Goal: Transaction & Acquisition: Subscribe to service/newsletter

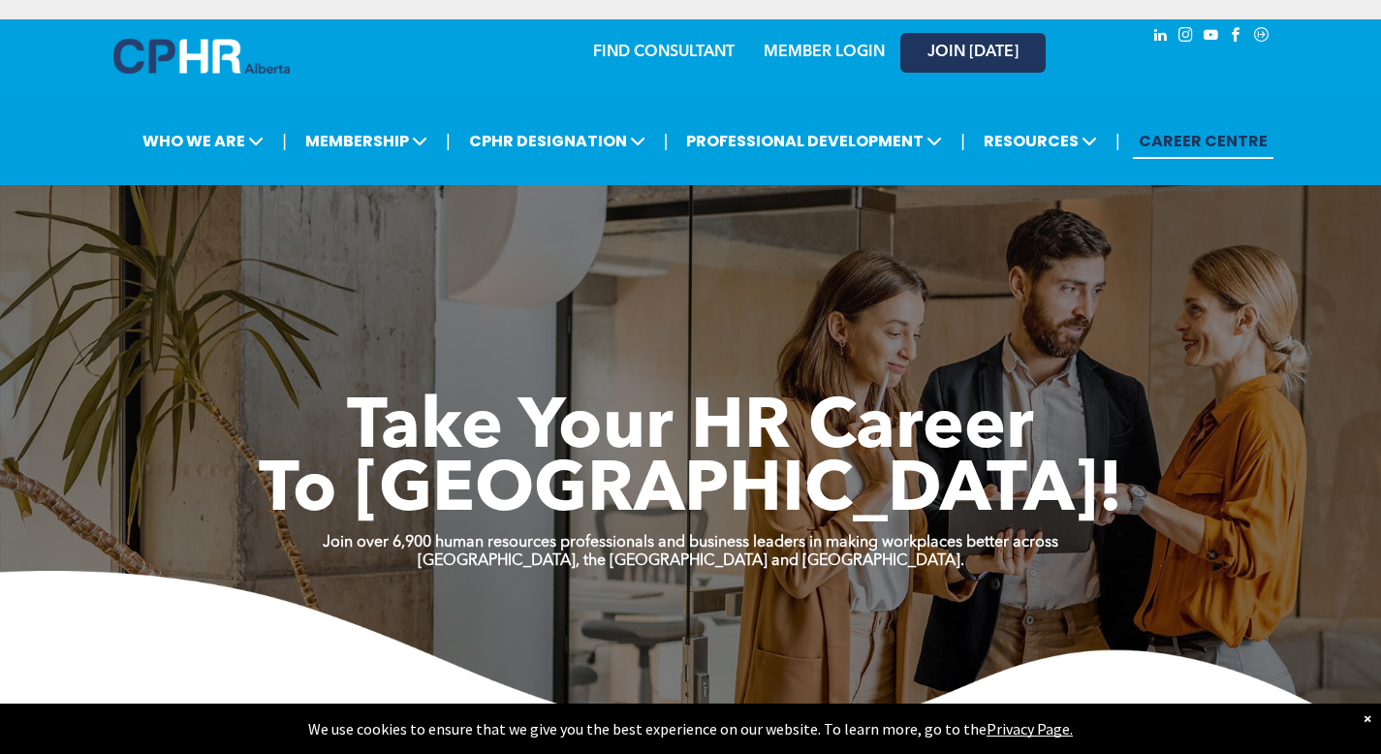
click at [964, 44] on span "JOIN [DATE]" at bounding box center [972, 53] width 91 height 18
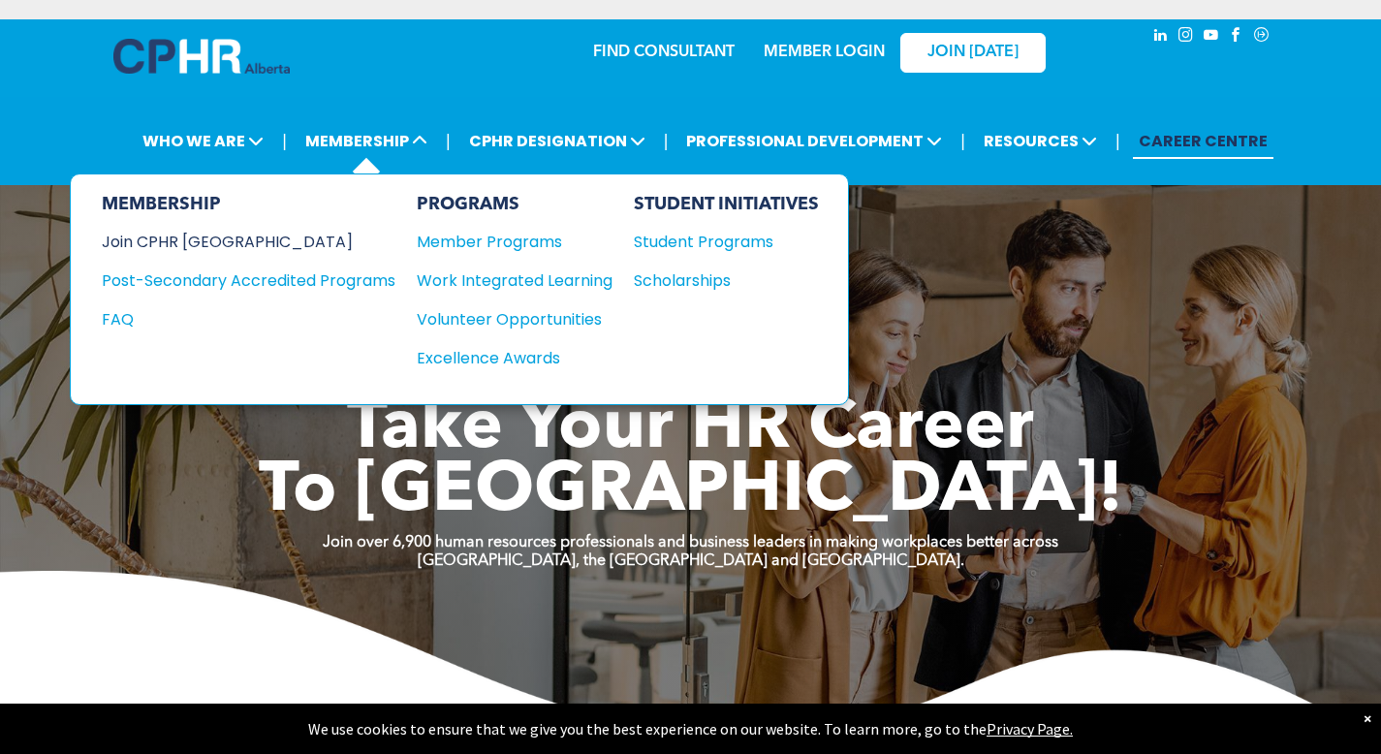
click at [217, 230] on div "Join CPHR [GEOGRAPHIC_DATA]" at bounding box center [234, 242] width 264 height 24
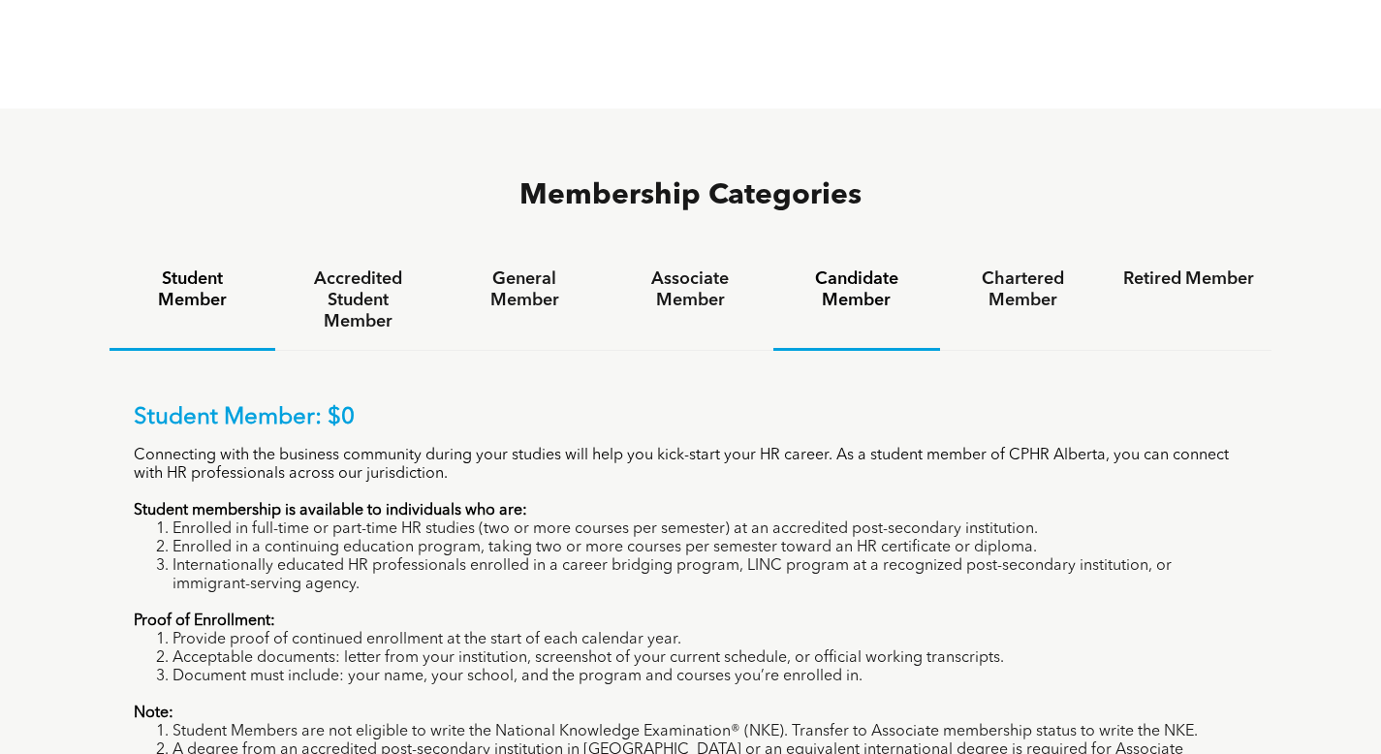
scroll to position [1177, 0]
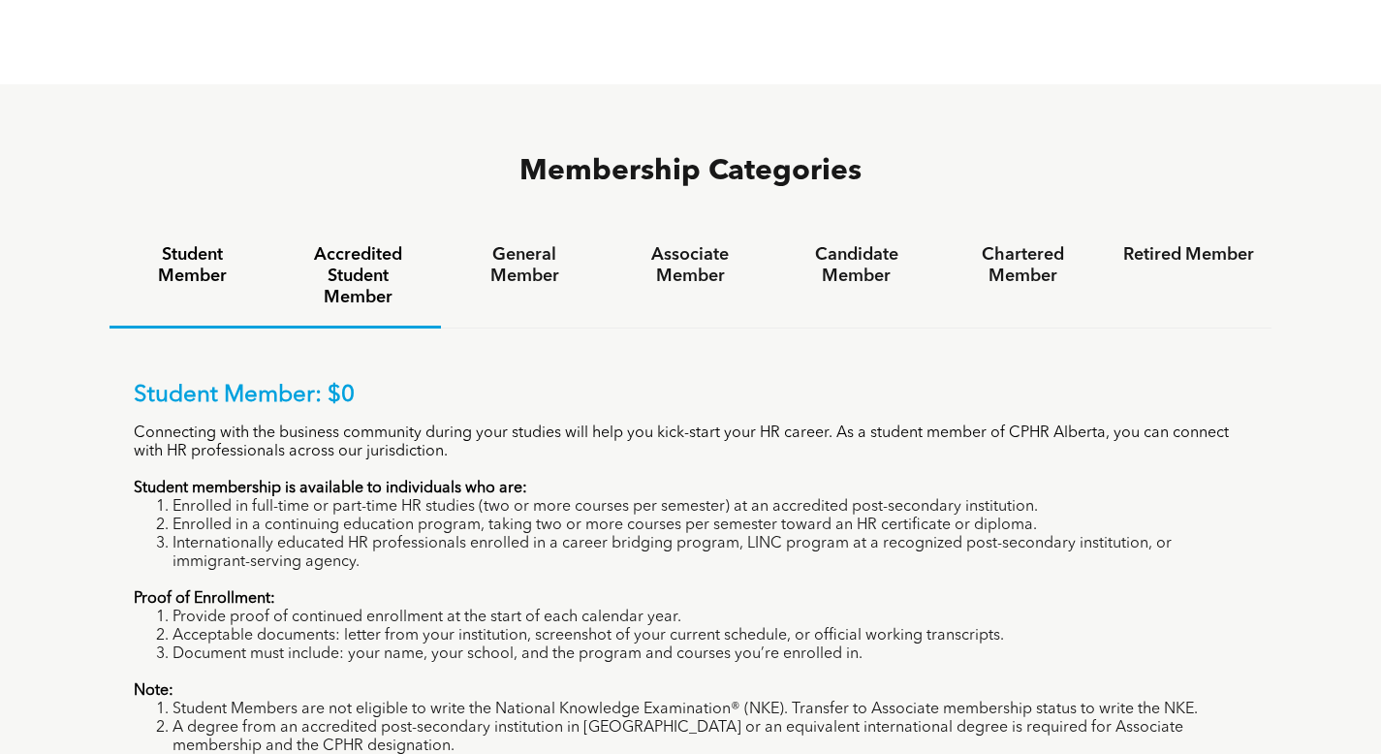
click at [386, 244] on h4 "Accredited Student Member" at bounding box center [358, 276] width 131 height 64
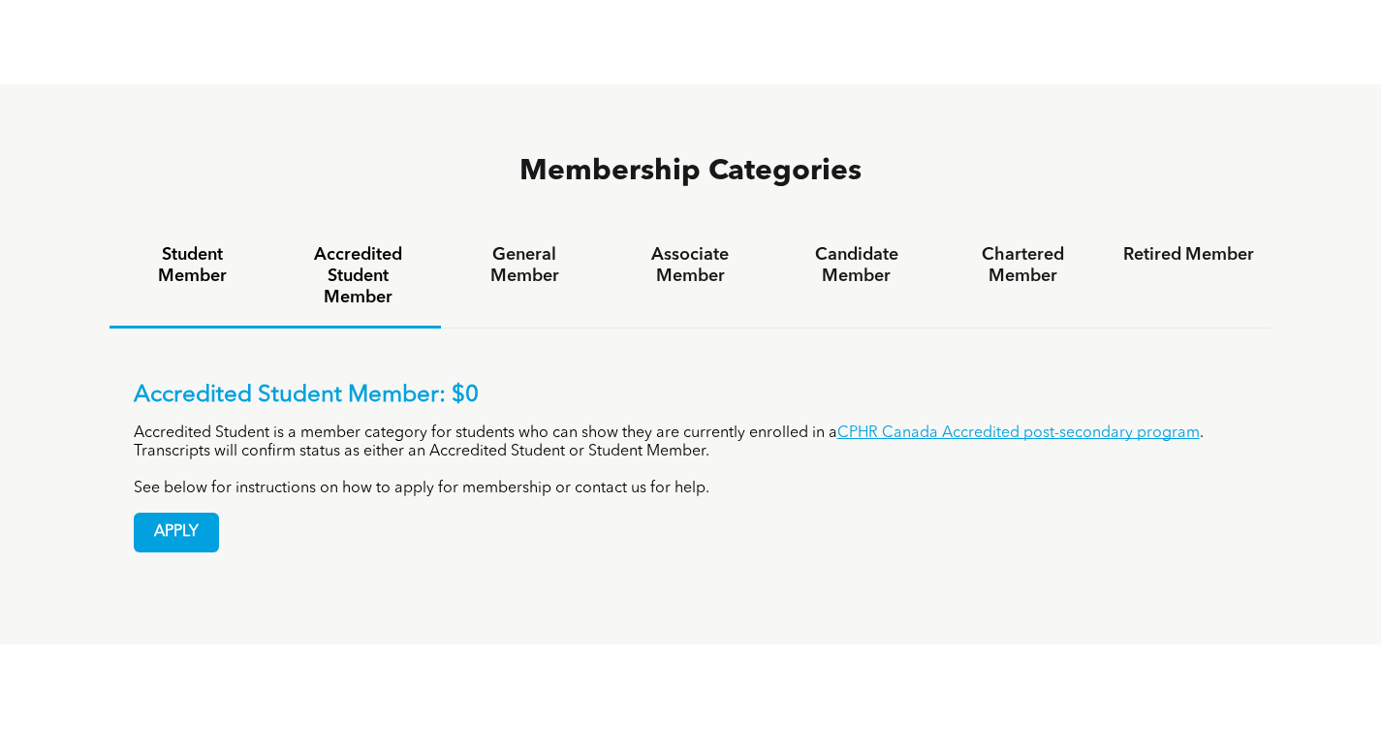
click at [218, 244] on h4 "Student Member" at bounding box center [192, 265] width 131 height 43
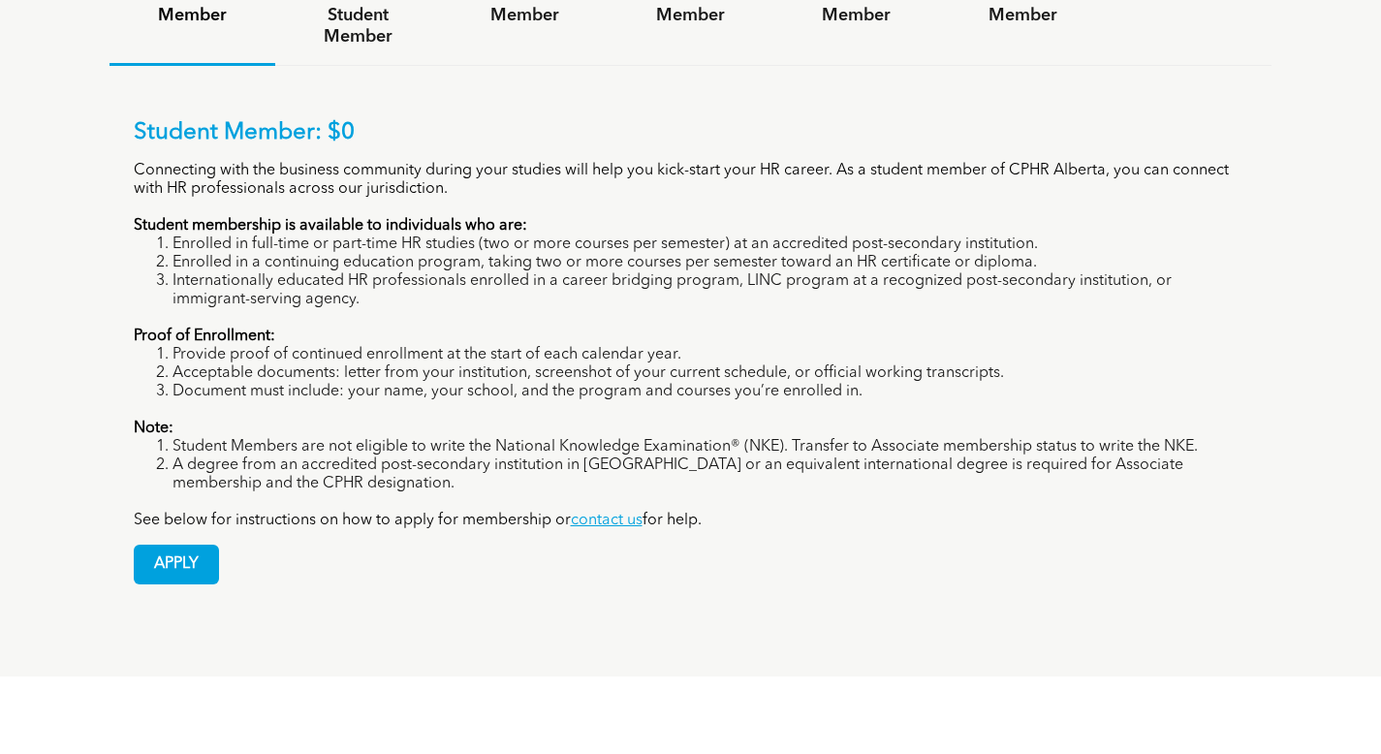
scroll to position [1466, 0]
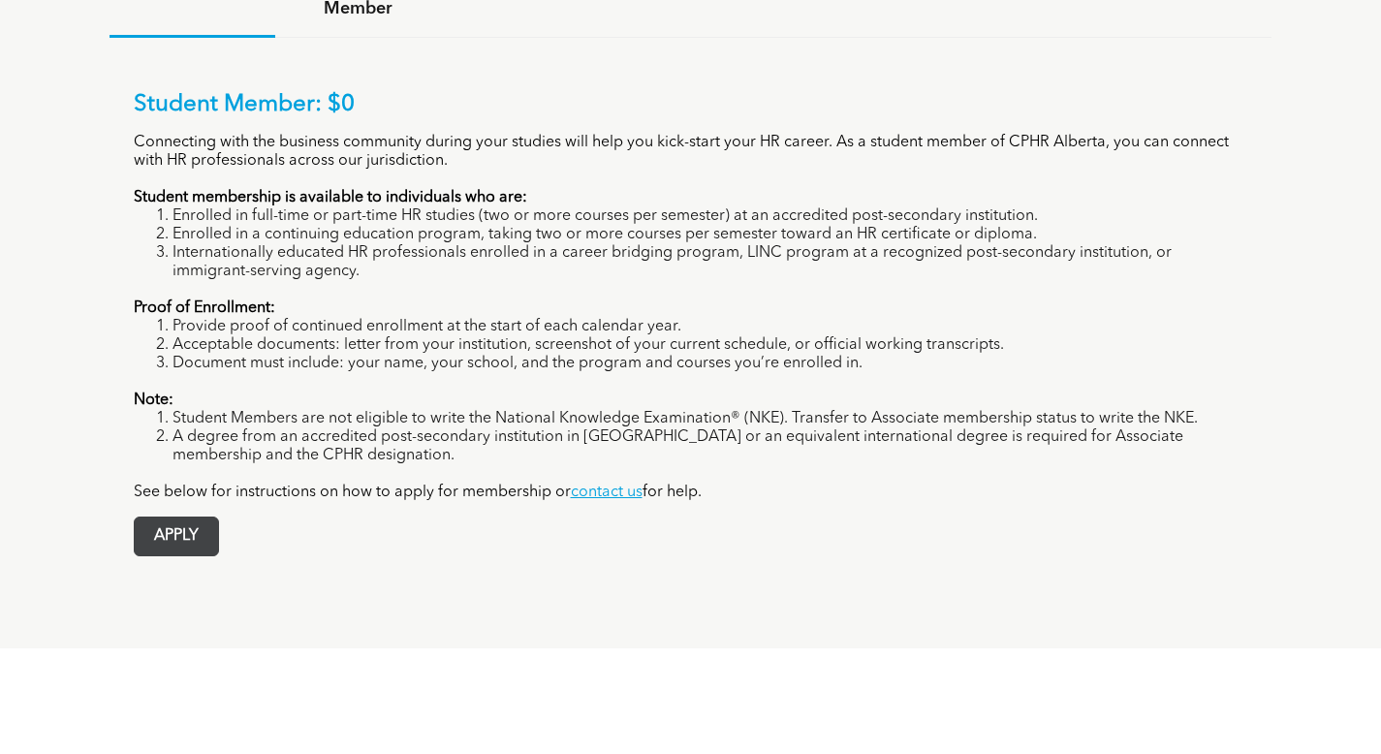
click at [172, 517] on span "APPLY" at bounding box center [176, 536] width 83 height 38
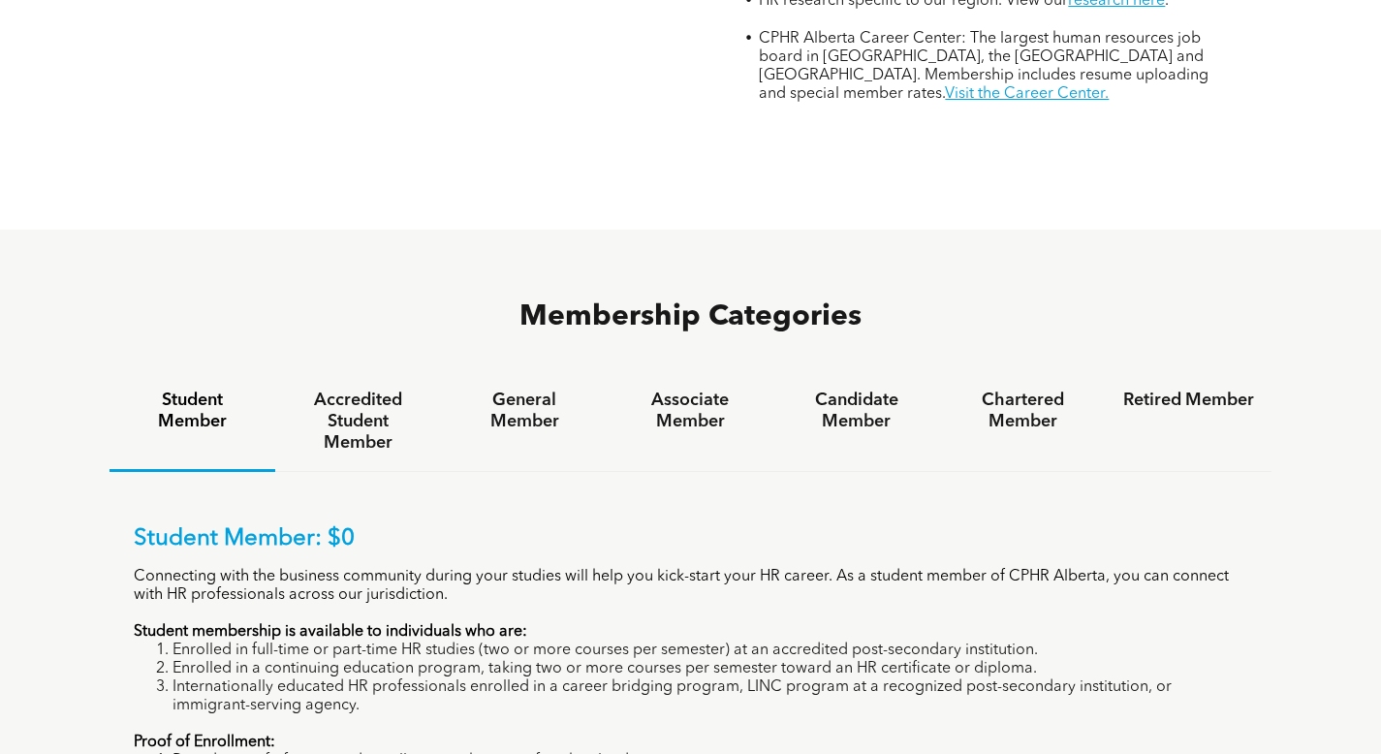
scroll to position [1189, 0]
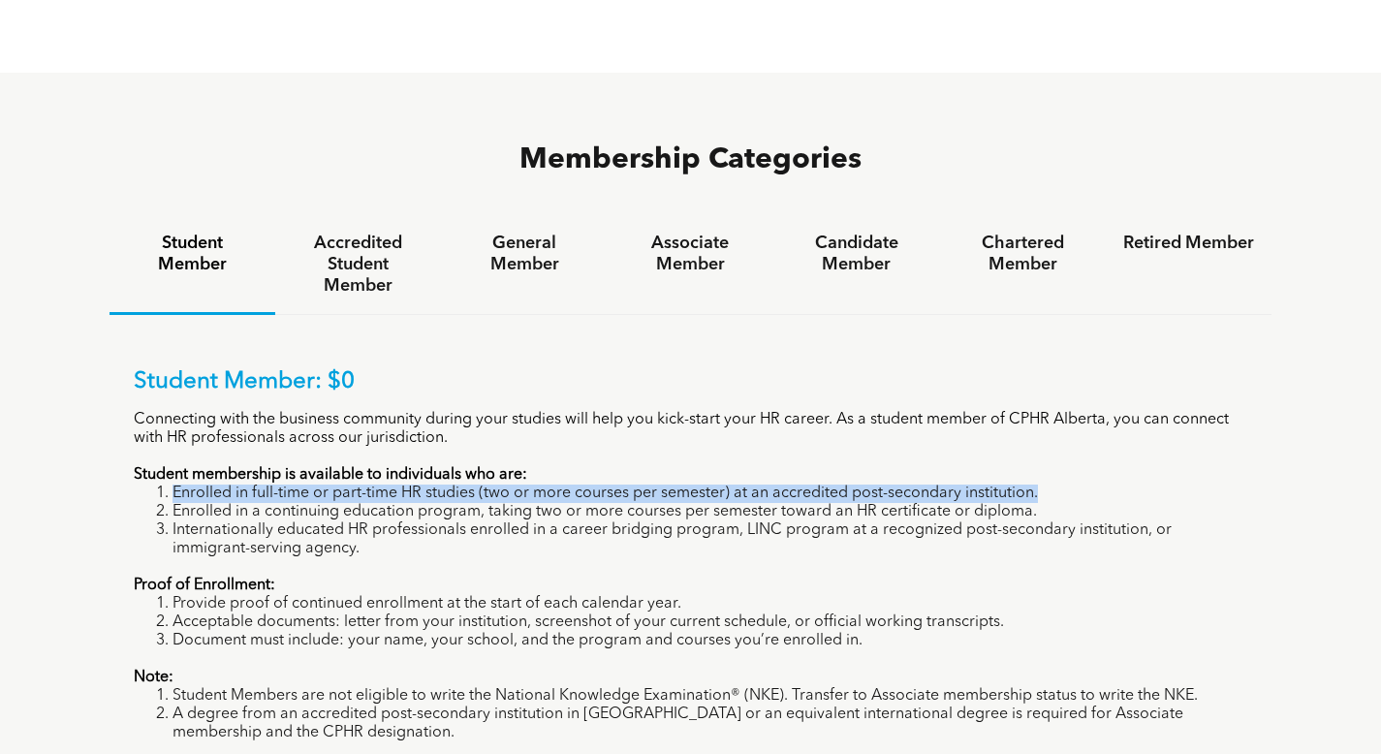
drag, startPoint x: 169, startPoint y: 385, endPoint x: 1056, endPoint y: 392, distance: 887.5
click at [1056, 484] on li "Enrolled in full-time or part-time HR studies (two or more courses per semester…" at bounding box center [709, 493] width 1075 height 18
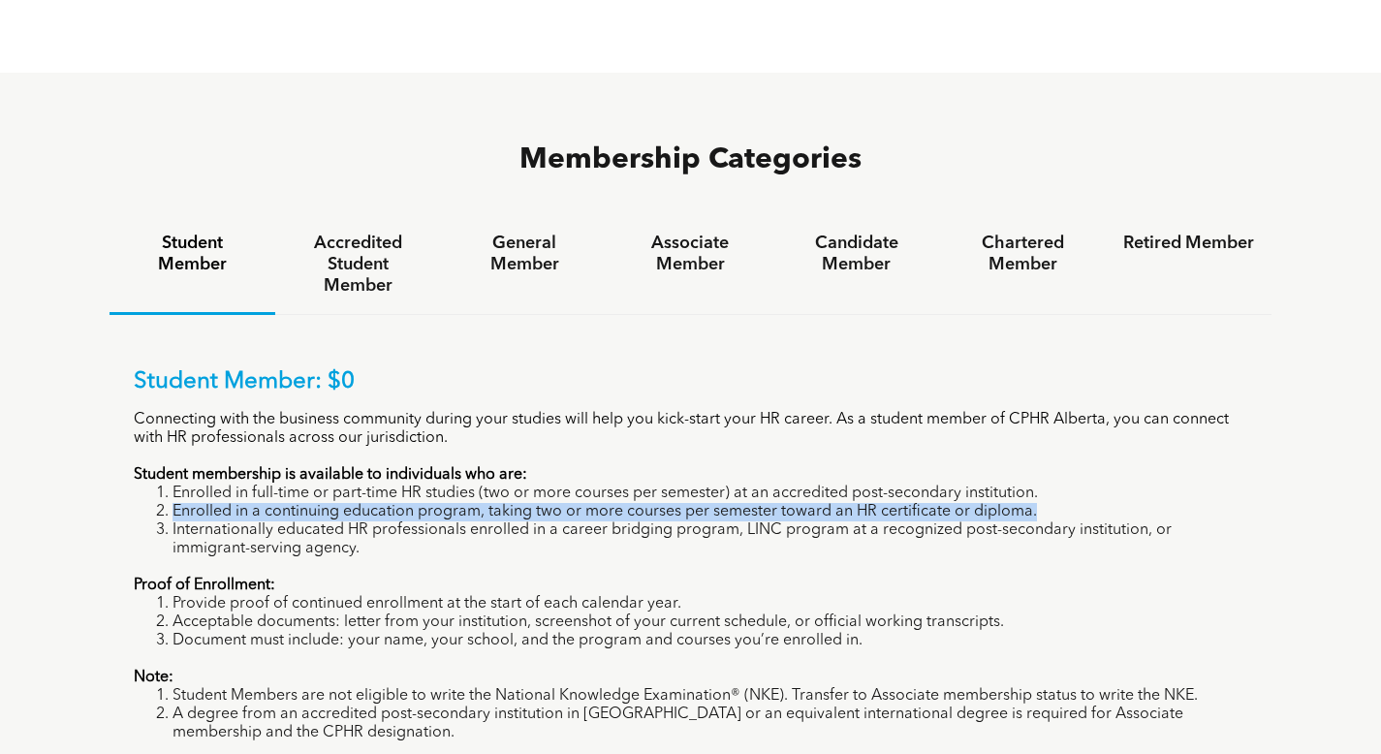
drag, startPoint x: 174, startPoint y: 407, endPoint x: 1038, endPoint y: 407, distance: 863.2
click at [1038, 503] on li "Enrolled in a continuing education program, taking two or more courses per seme…" at bounding box center [709, 512] width 1075 height 18
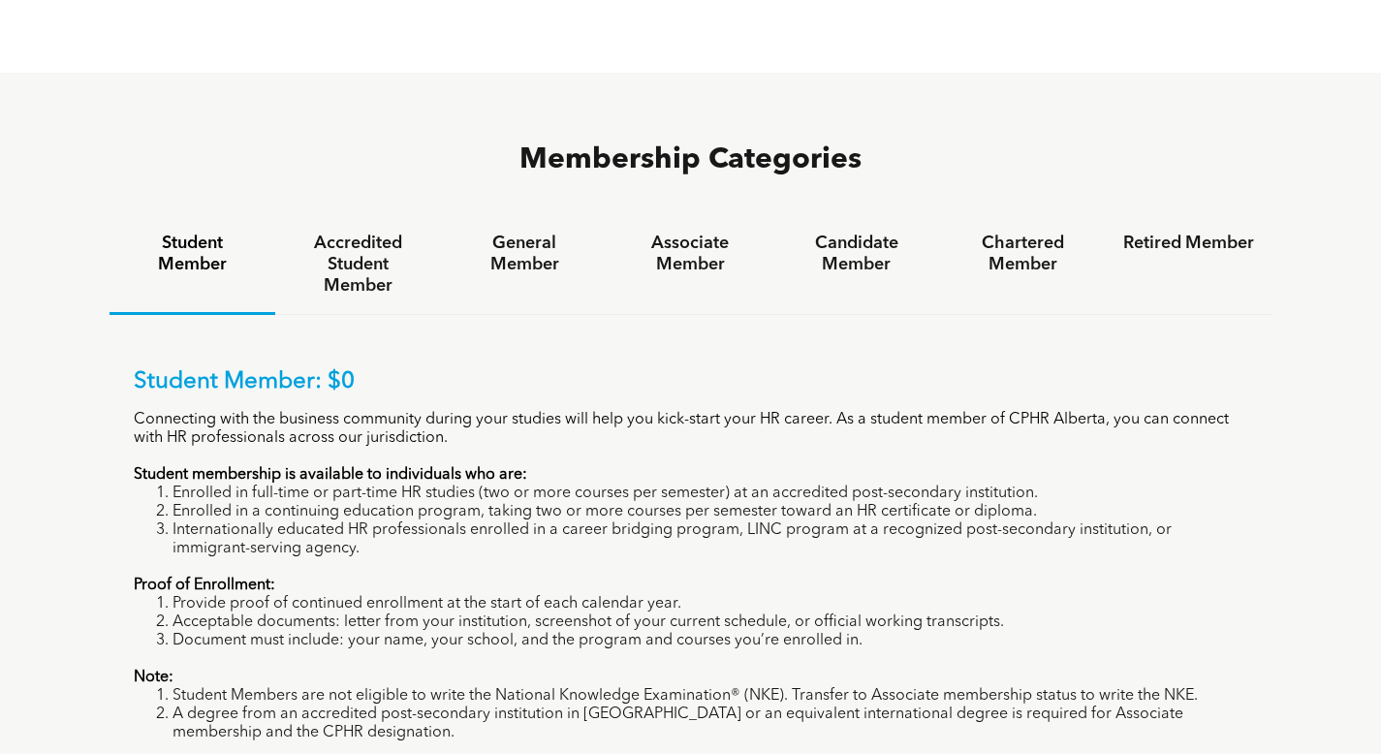
click at [763, 458] on div "Student Member: $0 Connecting with the business community during your studies w…" at bounding box center [691, 573] width 1114 height 411
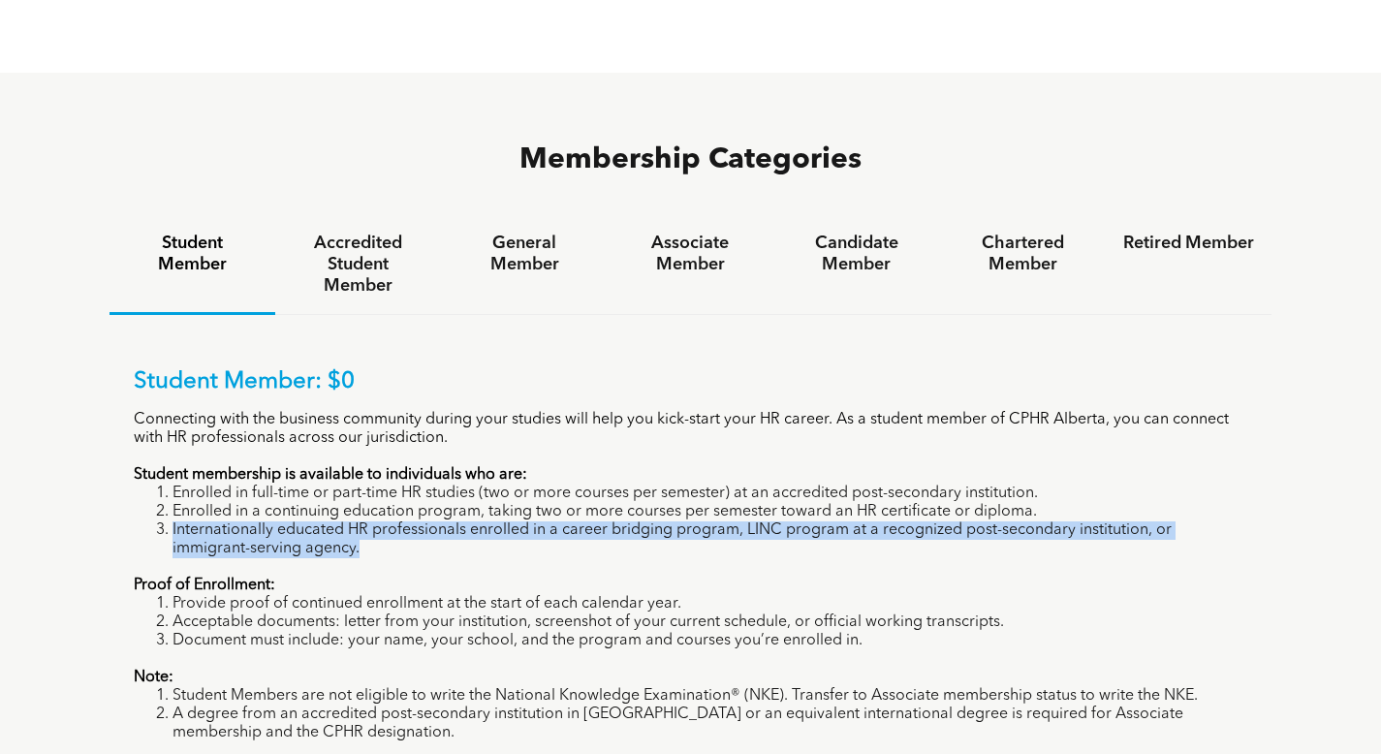
drag, startPoint x: 173, startPoint y: 420, endPoint x: 336, endPoint y: 444, distance: 164.4
click at [336, 521] on li "Internationally educated HR professionals enrolled in a career bridging program…" at bounding box center [709, 539] width 1075 height 37
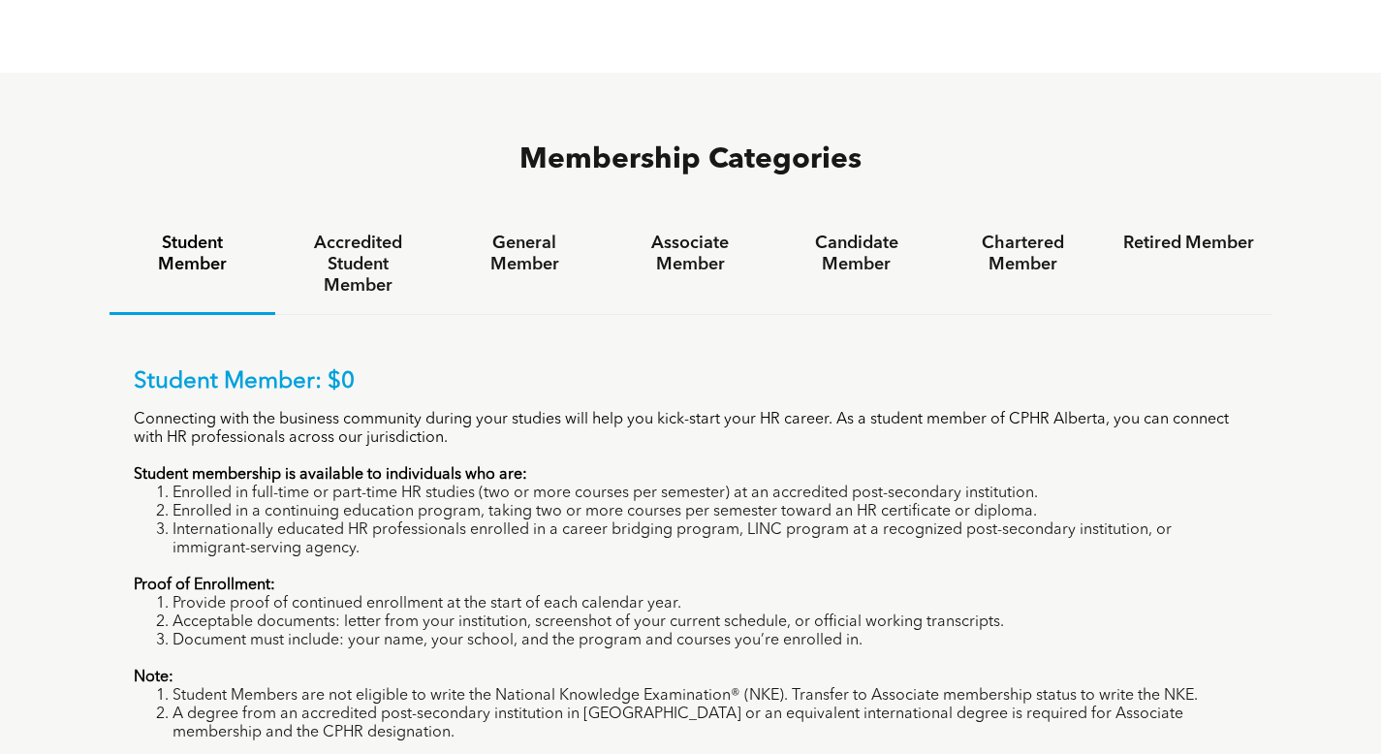
click at [354, 450] on div "Student Member: $0 Connecting with the business community during your studies w…" at bounding box center [691, 573] width 1114 height 411
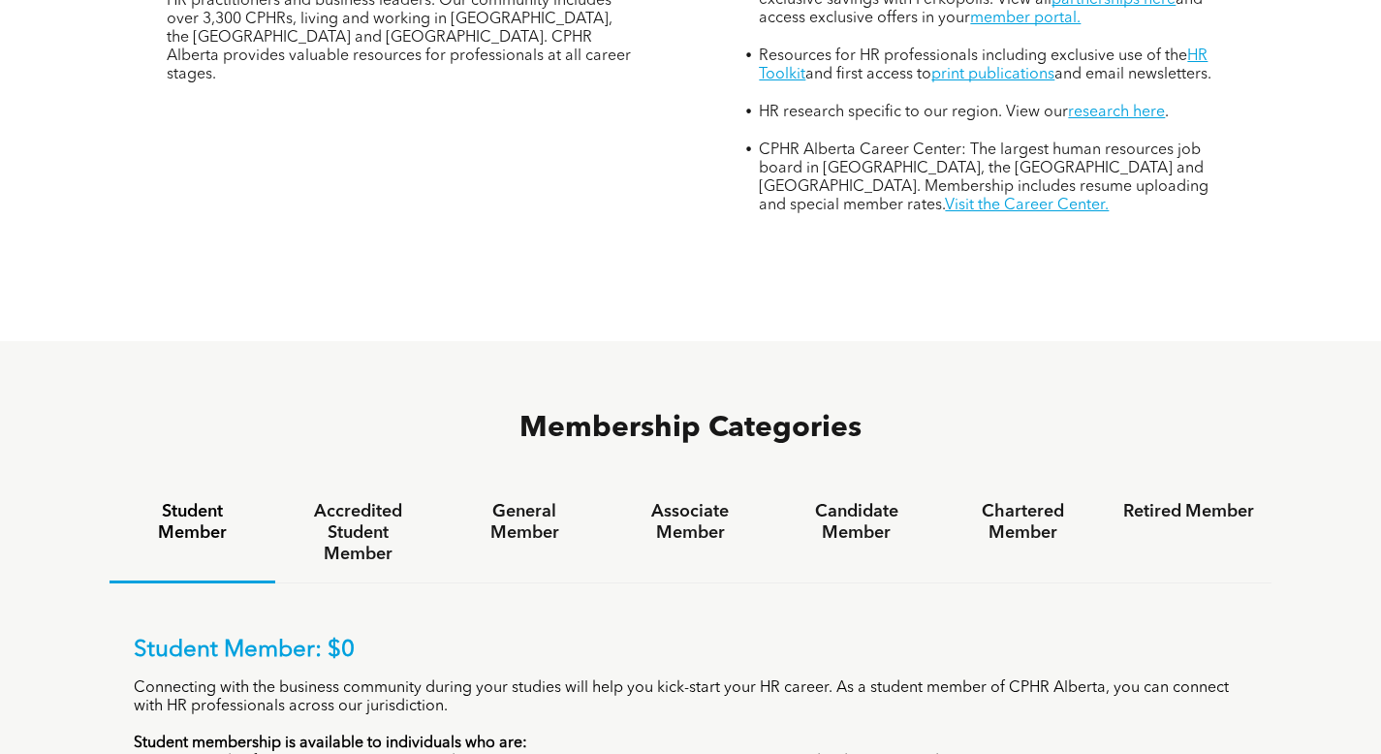
scroll to position [921, 0]
